Goal: Find specific page/section: Find specific page/section

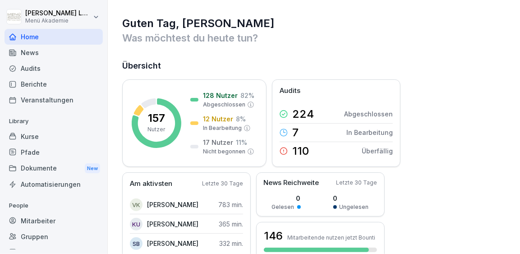
scroll to position [51, 0]
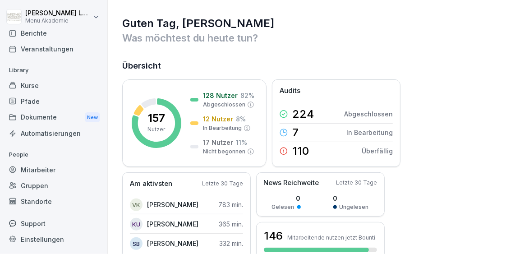
click at [39, 196] on div "Standorte" at bounding box center [54, 202] width 98 height 16
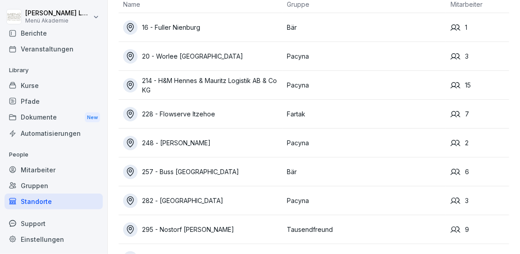
scroll to position [29, 0]
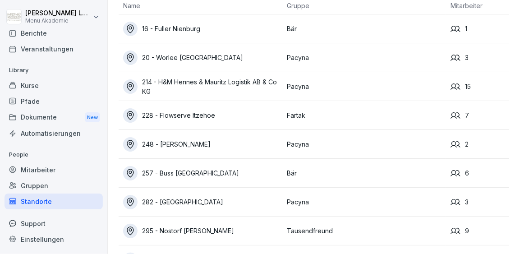
click at [184, 116] on div "228 - Flowserve Itzehoe" at bounding box center [202, 115] width 159 height 14
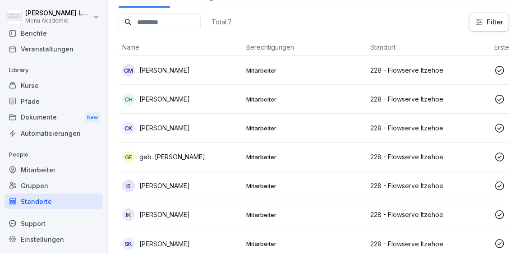
scroll to position [62, 0]
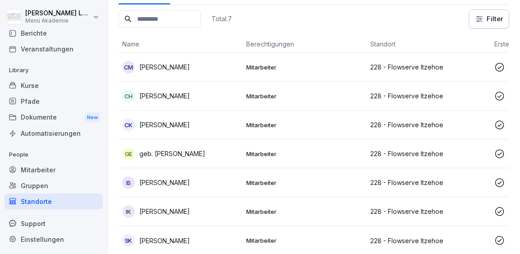
click at [181, 238] on p "[PERSON_NAME]" at bounding box center [164, 240] width 51 height 9
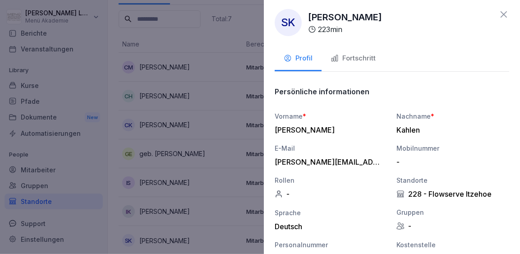
scroll to position [0, 0]
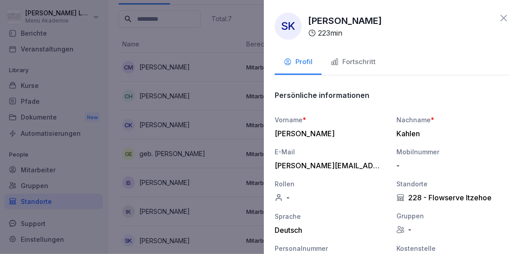
click at [504, 20] on icon at bounding box center [504, 18] width 11 height 11
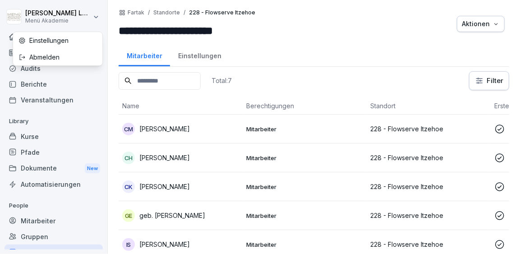
click at [96, 23] on html "**********" at bounding box center [260, 127] width 520 height 254
click at [75, 60] on div "Abmelden" at bounding box center [57, 57] width 89 height 17
